Goal: Transaction & Acquisition: Purchase product/service

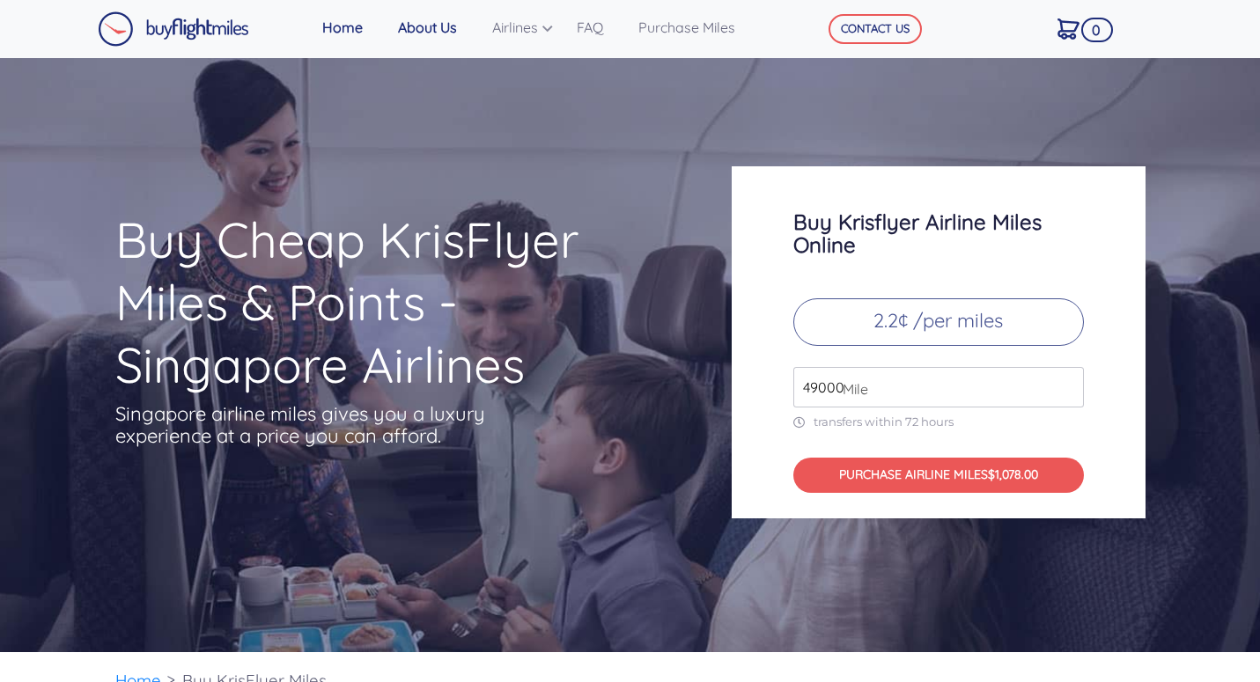
click at [425, 33] on link "About Us" at bounding box center [438, 27] width 94 height 35
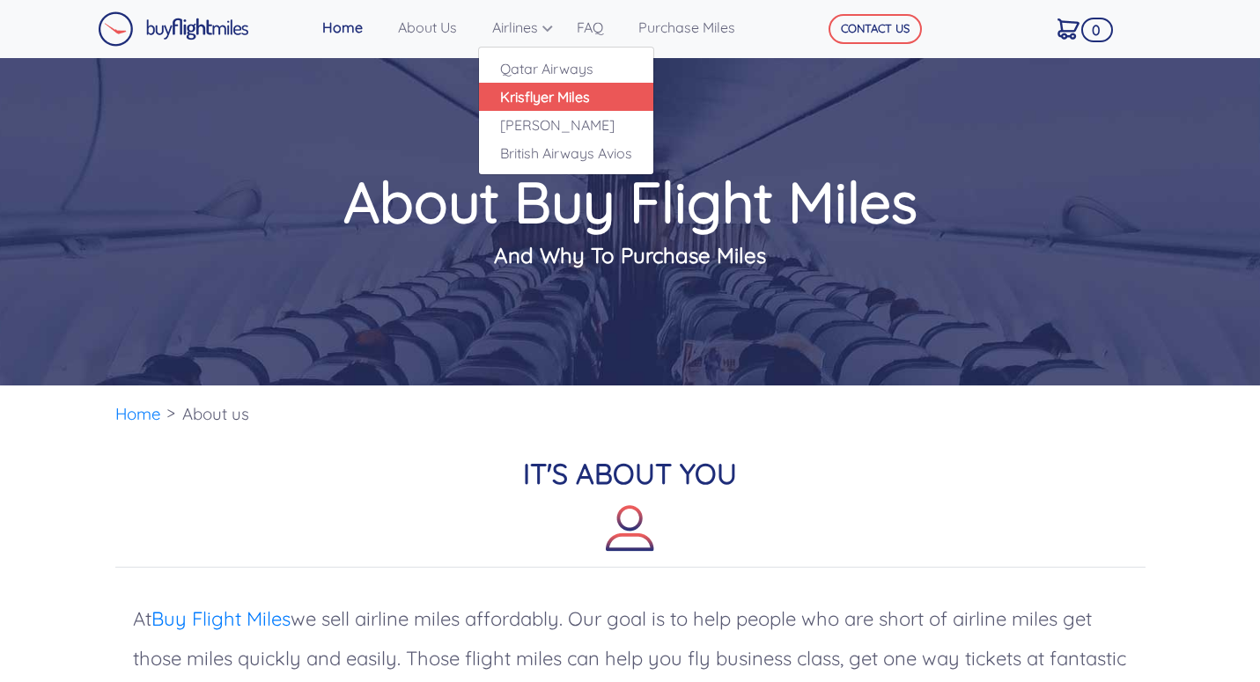
click at [564, 92] on link "Krisflyer Miles" at bounding box center [566, 97] width 174 height 28
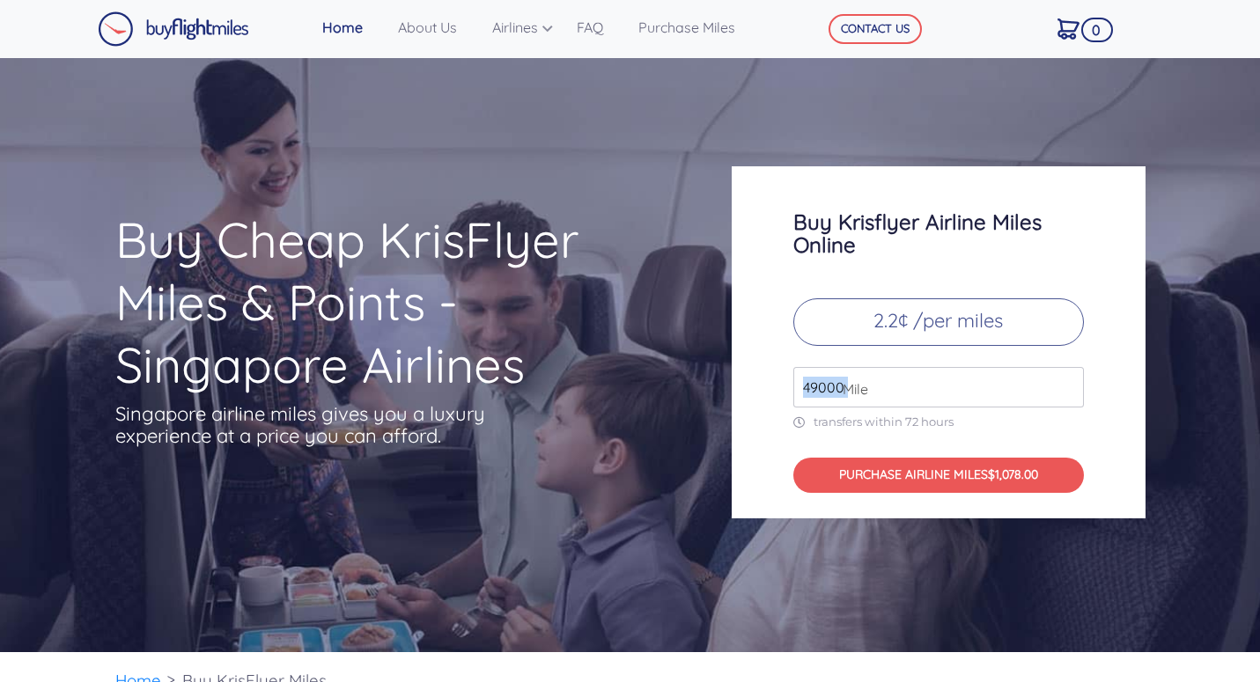
drag, startPoint x: 843, startPoint y: 386, endPoint x: 755, endPoint y: 388, distance: 88.1
click at [755, 388] on div "Buy Krisflyer Airline Miles Online 2.2¢ /per miles 49000 Mile transfers within …" at bounding box center [938, 342] width 414 height 352
click at [839, 385] on span "Mile" at bounding box center [851, 389] width 34 height 21
click at [809, 387] on input "49000" at bounding box center [938, 387] width 290 height 40
click at [812, 389] on input "49000" at bounding box center [938, 387] width 290 height 40
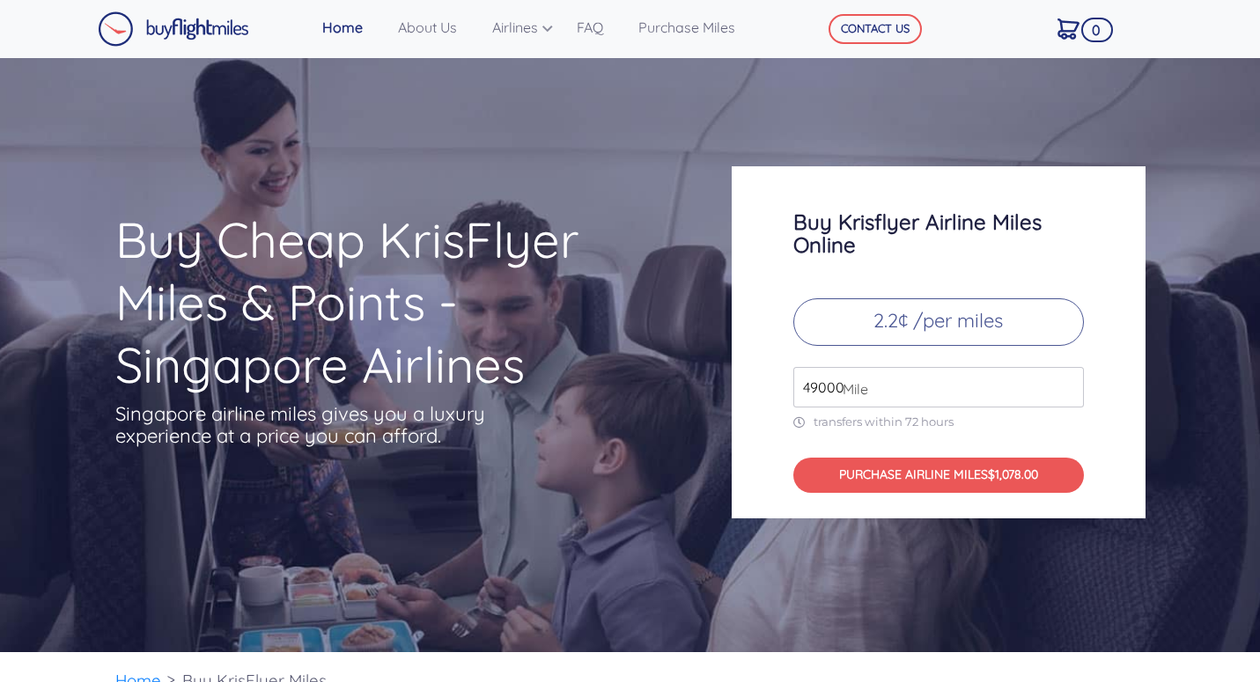
click at [1070, 393] on input "49000" at bounding box center [938, 387] width 290 height 40
click at [1068, 379] on input "50000" at bounding box center [938, 387] width 290 height 40
click at [1067, 375] on input "50000" at bounding box center [938, 387] width 290 height 40
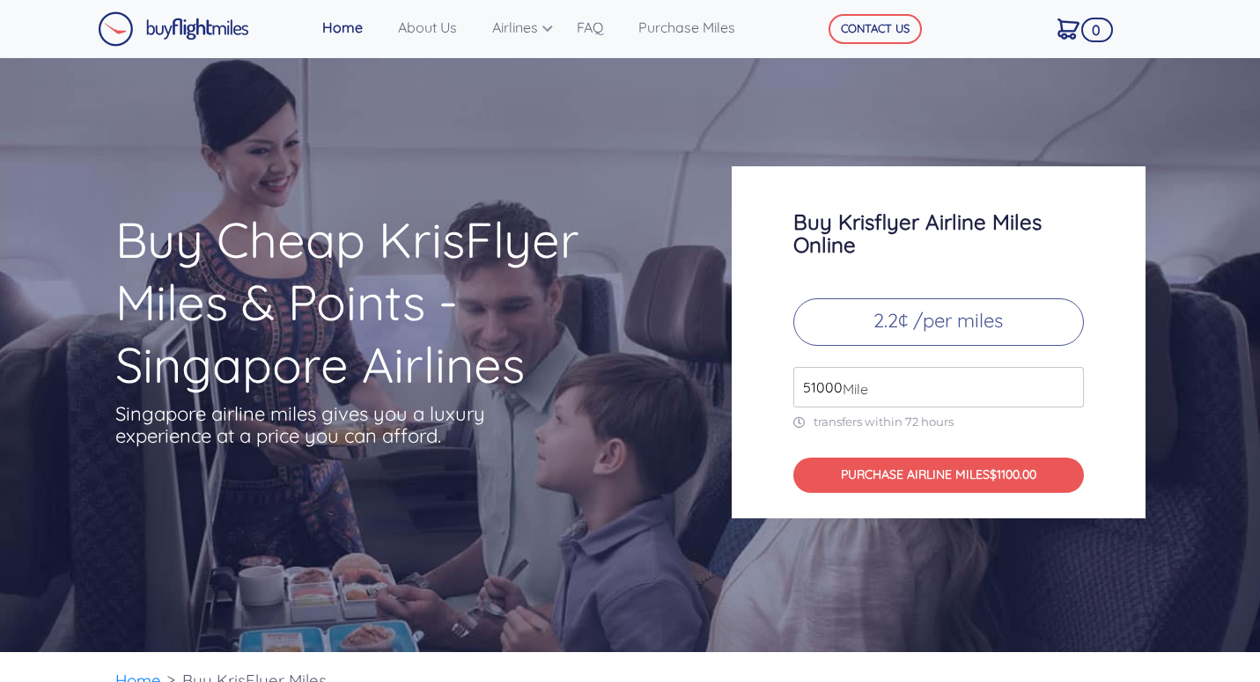
click at [1064, 386] on input "51000" at bounding box center [938, 387] width 290 height 40
drag, startPoint x: 842, startPoint y: 389, endPoint x: 811, endPoint y: 387, distance: 31.7
click at [811, 387] on div "51000 Mile" at bounding box center [938, 387] width 290 height 40
drag, startPoint x: 805, startPoint y: 386, endPoint x: 854, endPoint y: 383, distance: 48.5
click at [854, 383] on div "51000 Mile" at bounding box center [938, 387] width 290 height 40
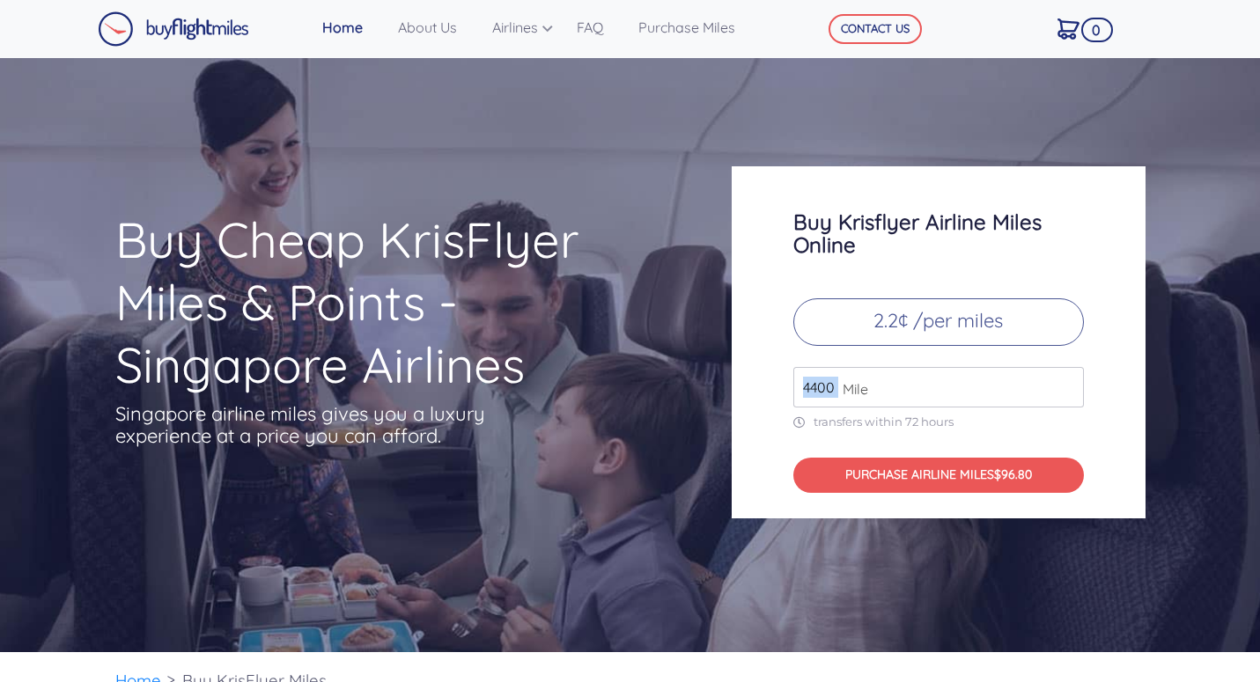
drag, startPoint x: 839, startPoint y: 384, endPoint x: 746, endPoint y: 384, distance: 93.3
click at [746, 384] on div "Buy Krisflyer Airline Miles Online 2.2¢ /per miles 4400 Mile transfers within 7…" at bounding box center [938, 342] width 414 height 352
click at [831, 394] on input "4400" at bounding box center [938, 387] width 290 height 40
drag, startPoint x: 831, startPoint y: 393, endPoint x: 705, endPoint y: 394, distance: 125.9
click at [709, 394] on div "Buy Cheap KrisFlyer Miles & Points - Singapore Airlines Singapore airline miles…" at bounding box center [630, 342] width 1056 height 352
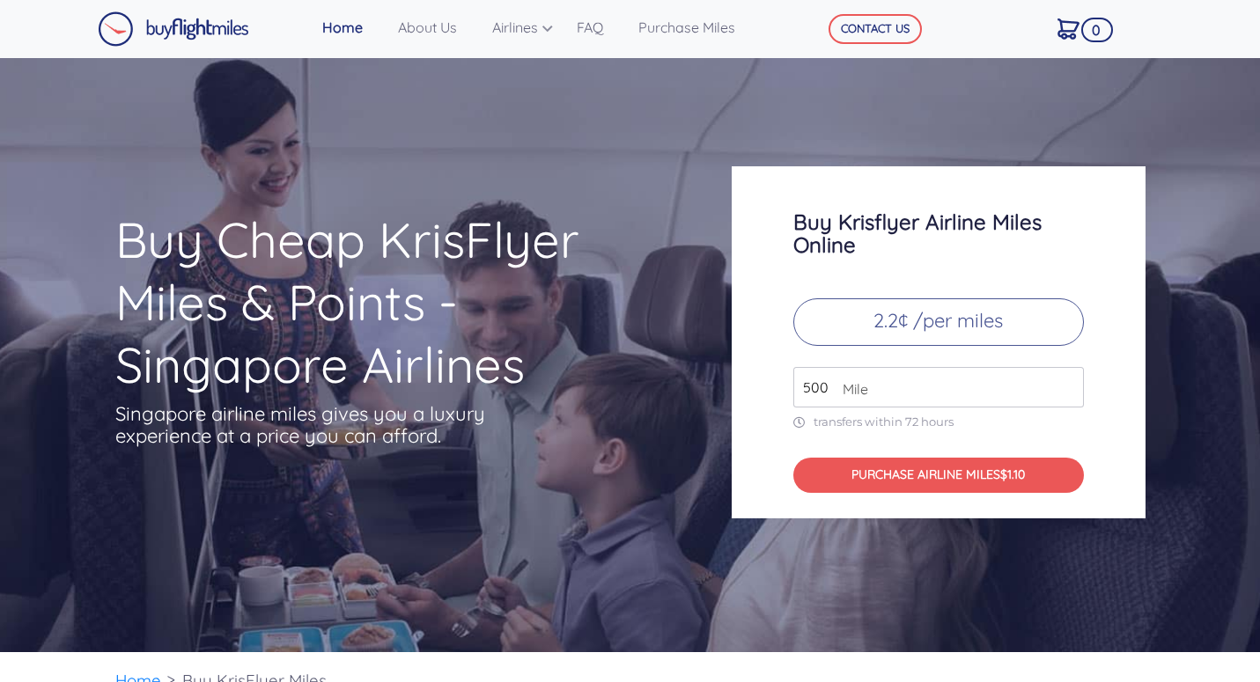
type input "5000"
